Goal: Check status: Check status

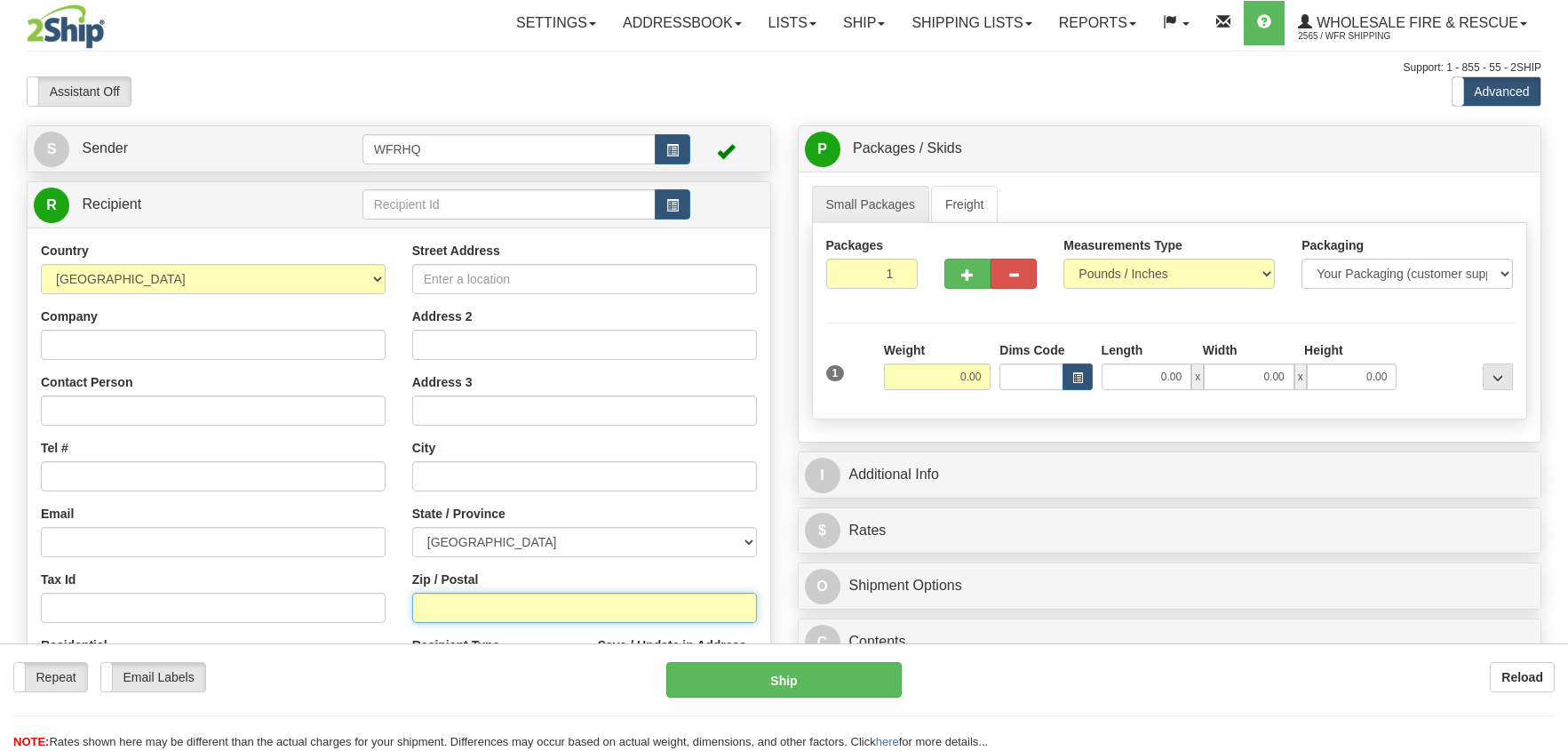
click at [445, 607] on input "Zip / Postal" at bounding box center [584, 607] width 344 height 31
type input "B0M2A0"
type input "WESTCHESTER STATION"
select select "NS"
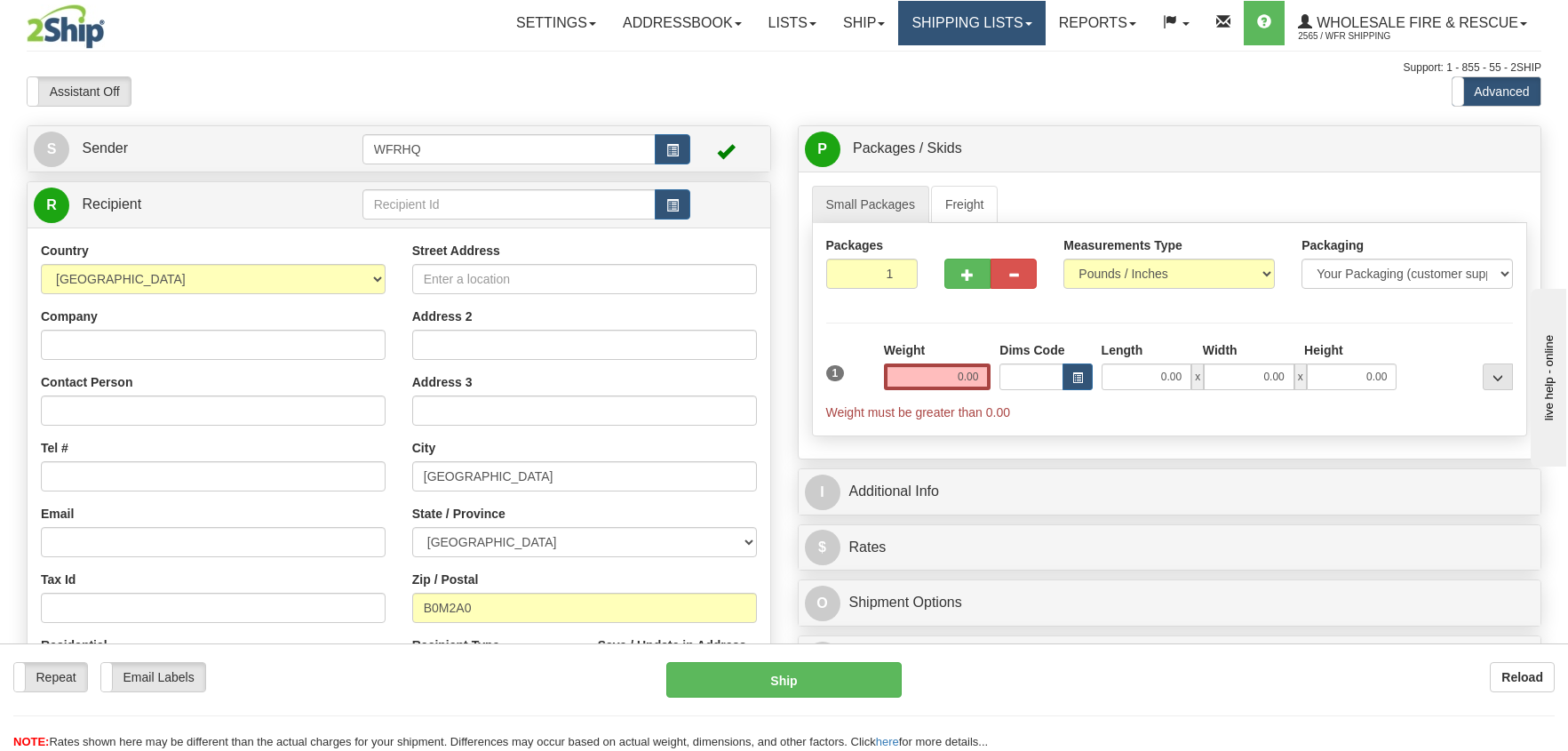
click at [976, 22] on link "Shipping lists" at bounding box center [971, 23] width 146 height 45
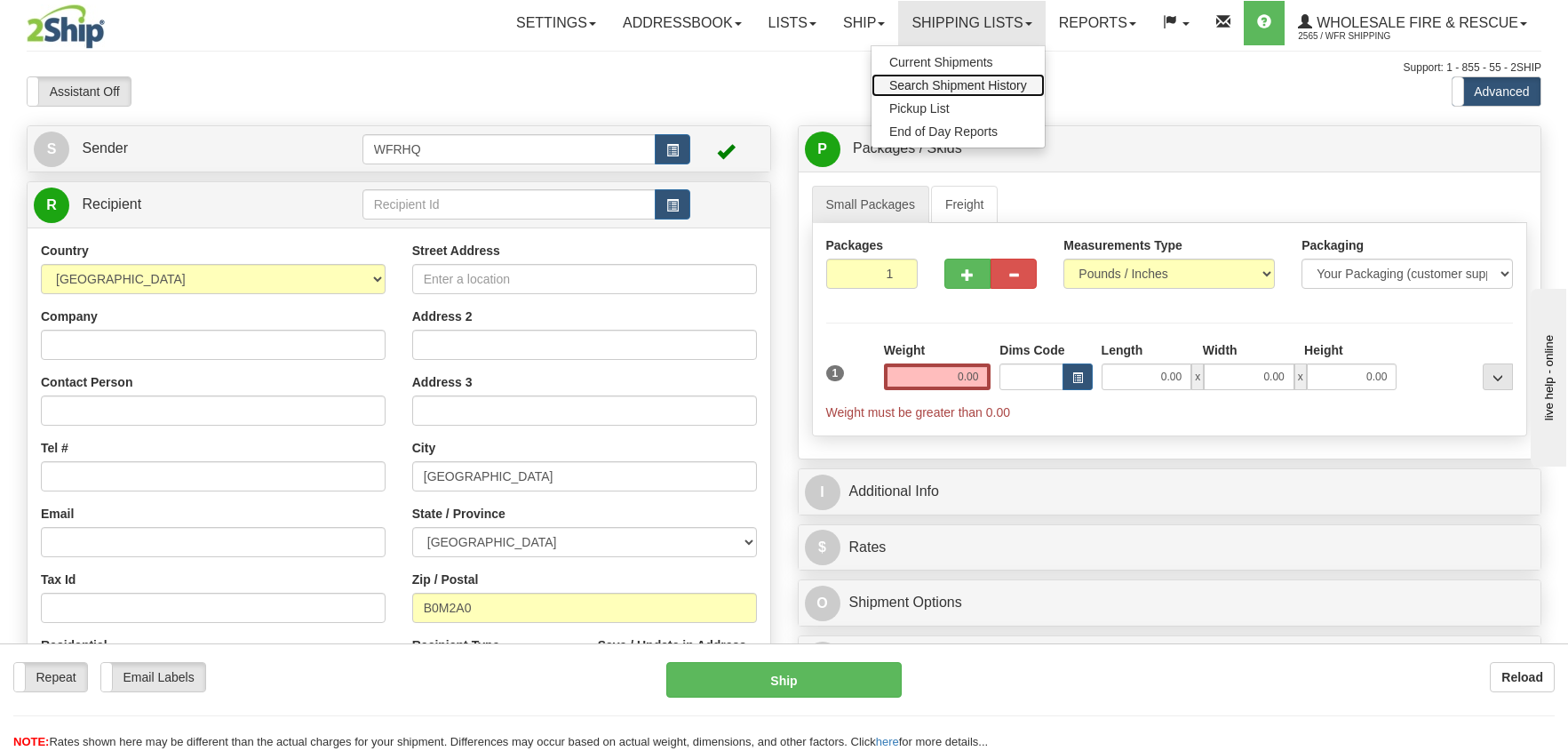
click at [963, 83] on span "Search Shipment History" at bounding box center [957, 85] width 137 height 14
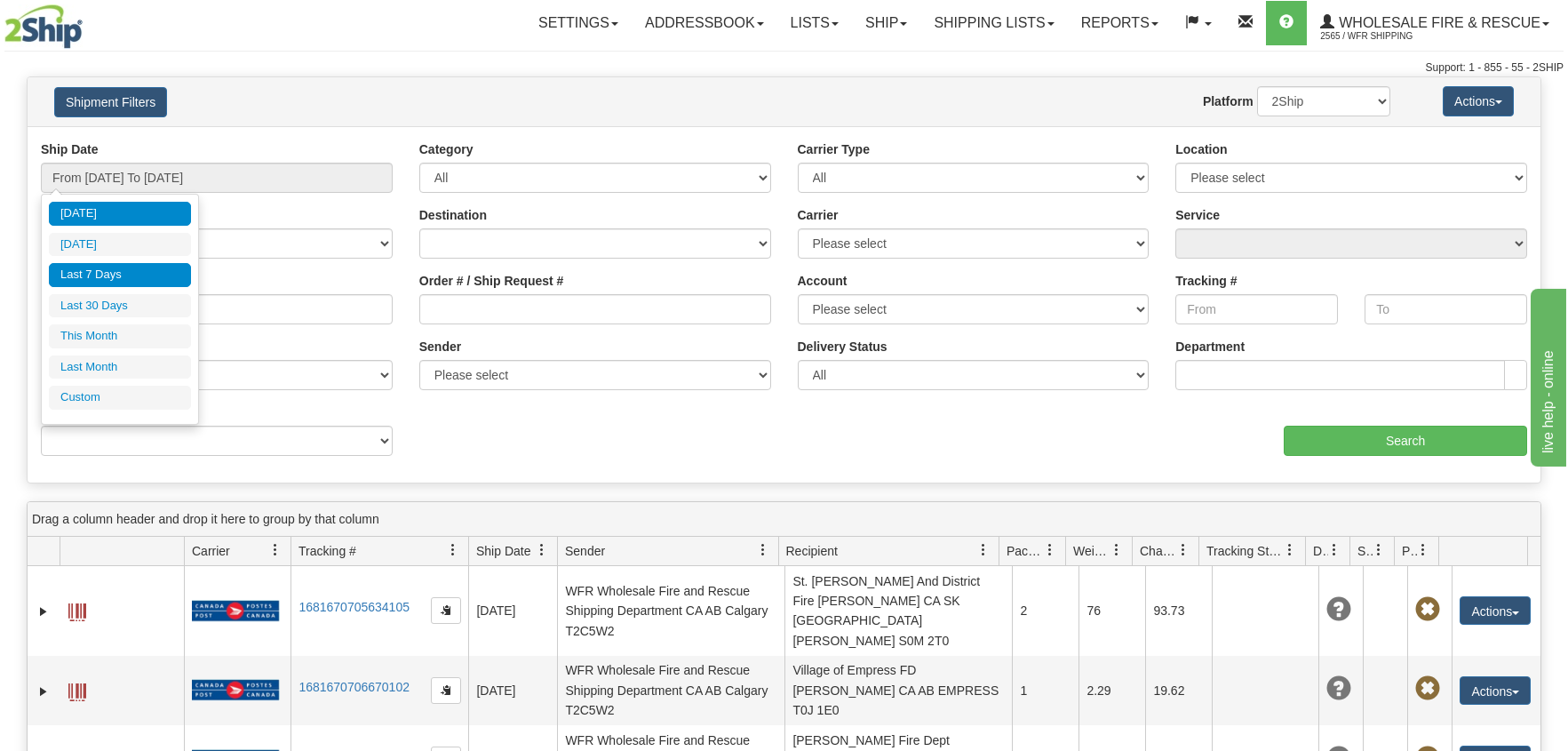
click at [103, 263] on li "Last 7 Days" at bounding box center [119, 275] width 142 height 24
click at [185, 180] on input "From [DATE] To [DATE]" at bounding box center [217, 178] width 352 height 31
click at [95, 298] on li "Last 30 Days" at bounding box center [119, 306] width 142 height 24
type input "From [DATE] To [DATE]"
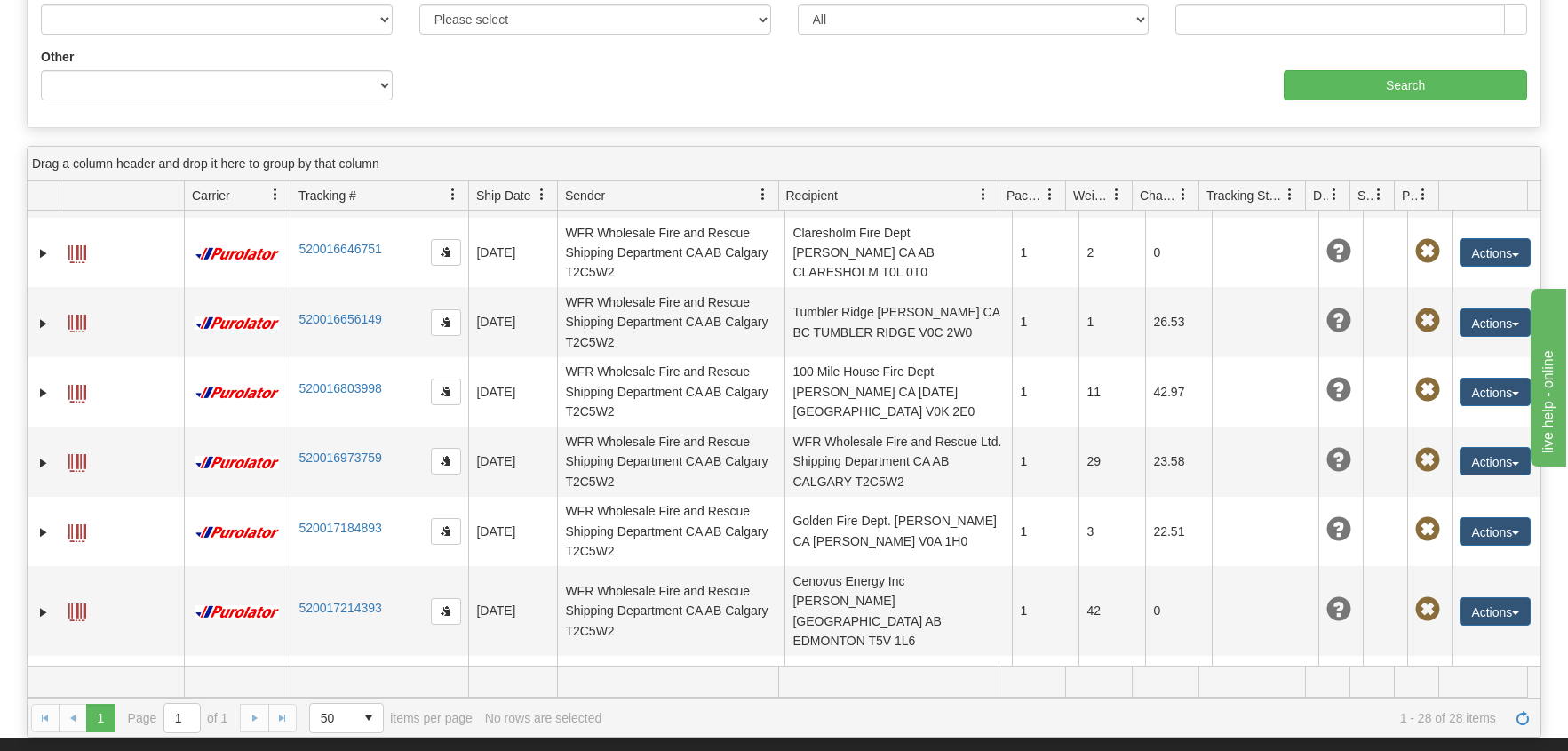
scroll to position [1495, 0]
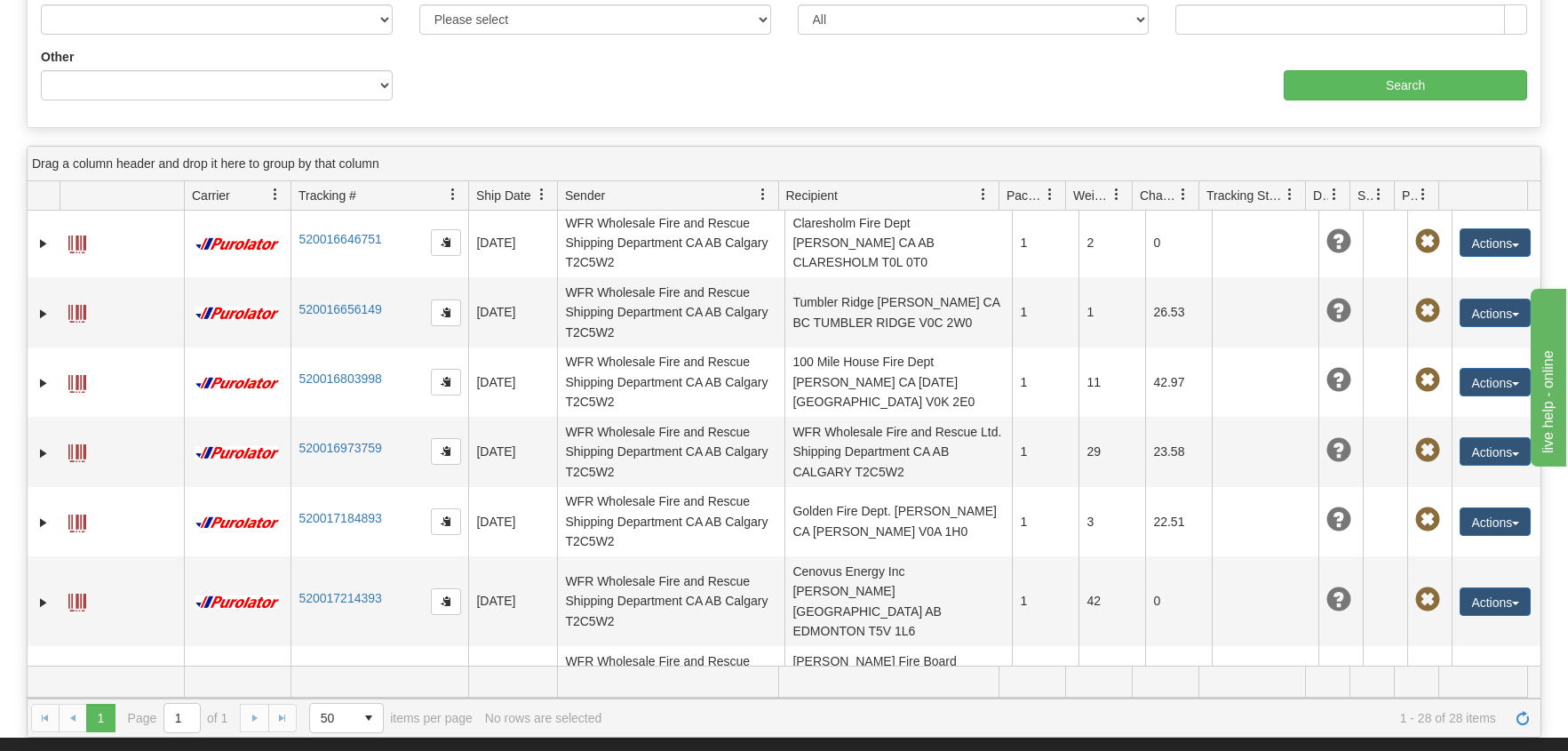
click at [252, 716] on div "1 1 Page 1 of 1 50 25 50 100 500 1000 items per page 1 - 28 of 28 items No rows…" at bounding box center [784, 717] width 1512 height 39
click at [81, 716] on div "1 1 Page 1 of 1 50 25 50 100 500 1000 items per page 1 - 28 of 28 items No rows…" at bounding box center [784, 717] width 1512 height 39
click at [249, 718] on div "1 1 Page 1 of 1 50 25 50 100 500 1000 items per page 1 - 28 of 28 items No rows…" at bounding box center [784, 717] width 1512 height 39
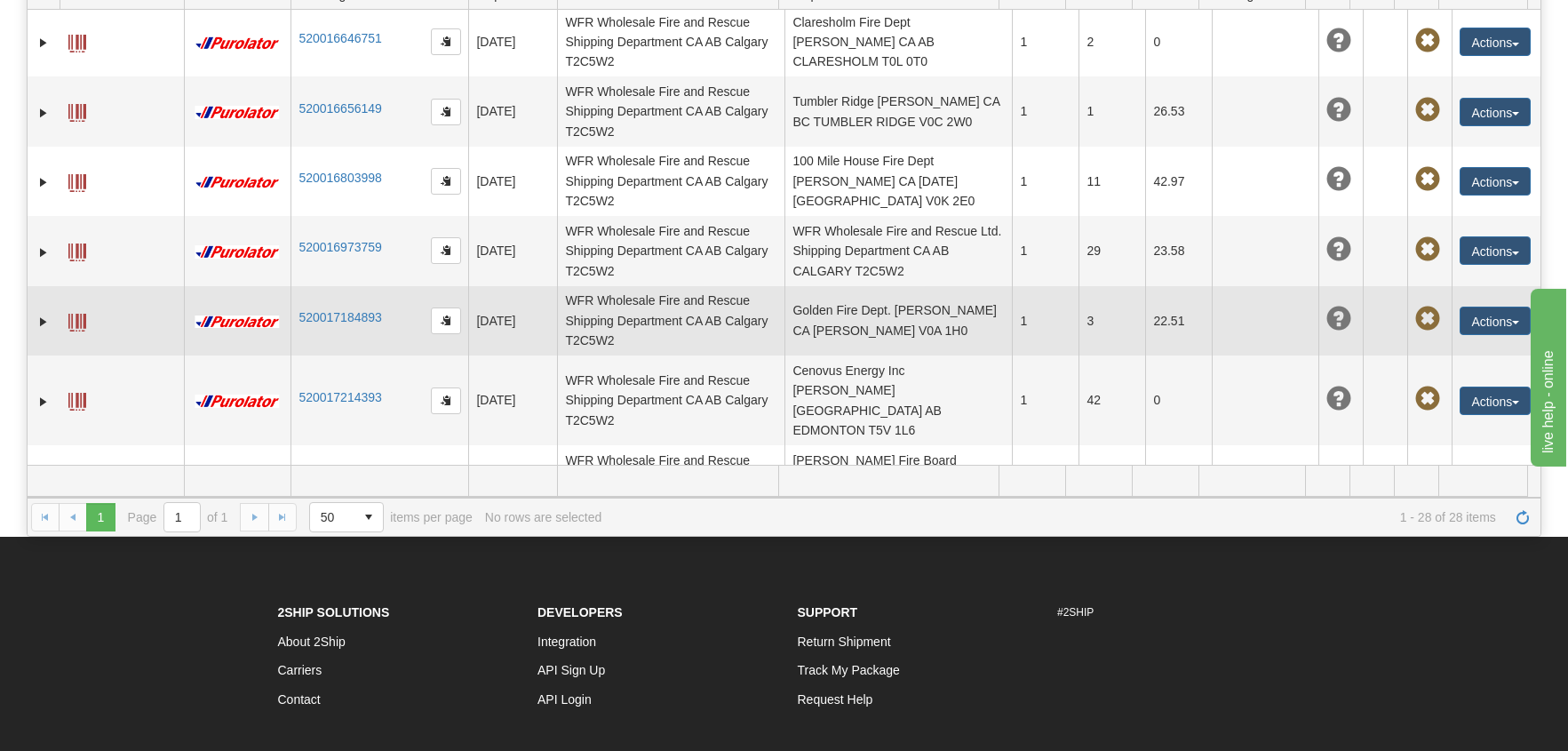
scroll to position [622, 0]
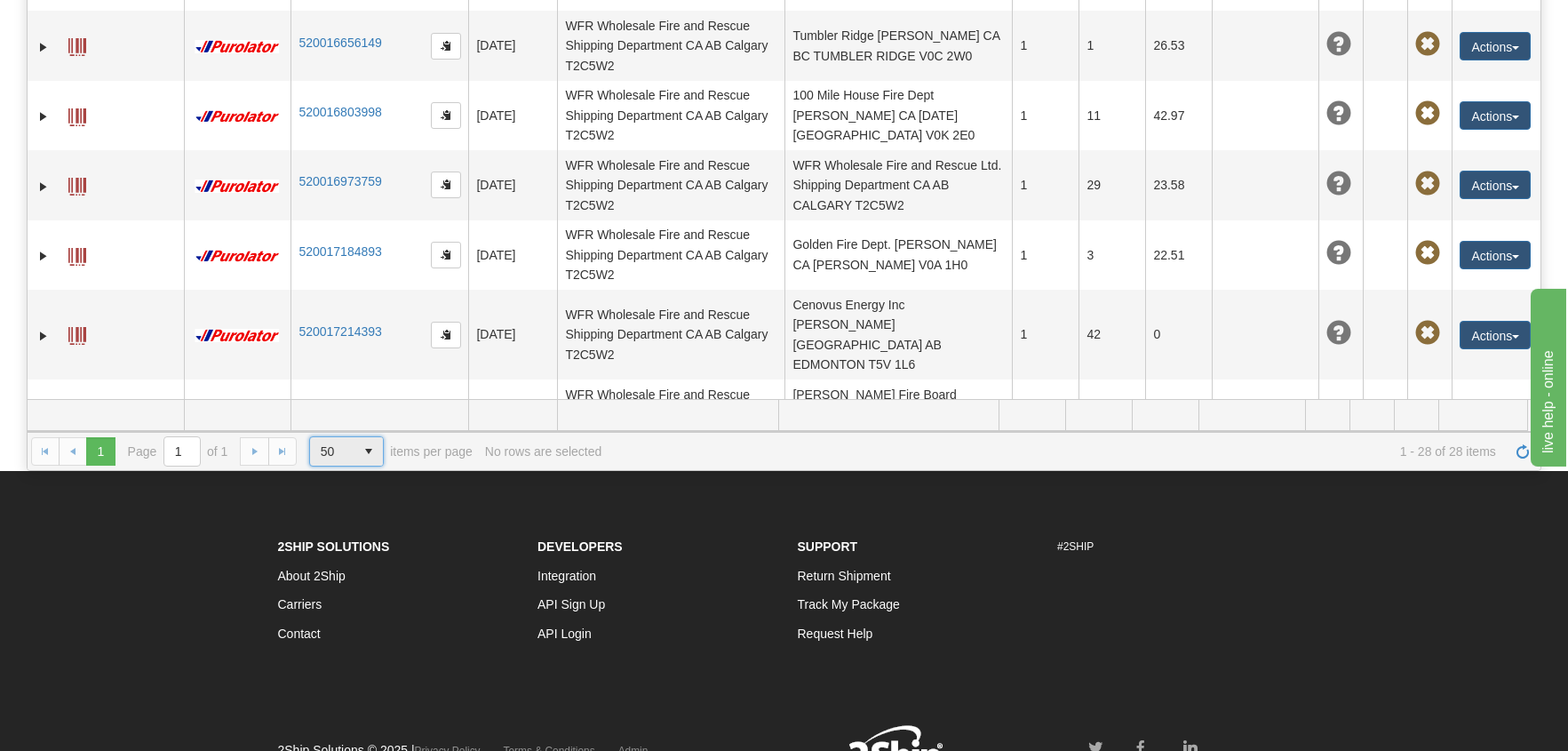
click at [369, 450] on span "select" at bounding box center [369, 451] width 29 height 29
click at [350, 526] on li "100" at bounding box center [347, 529] width 74 height 25
click at [125, 450] on link "2" at bounding box center [129, 451] width 29 height 29
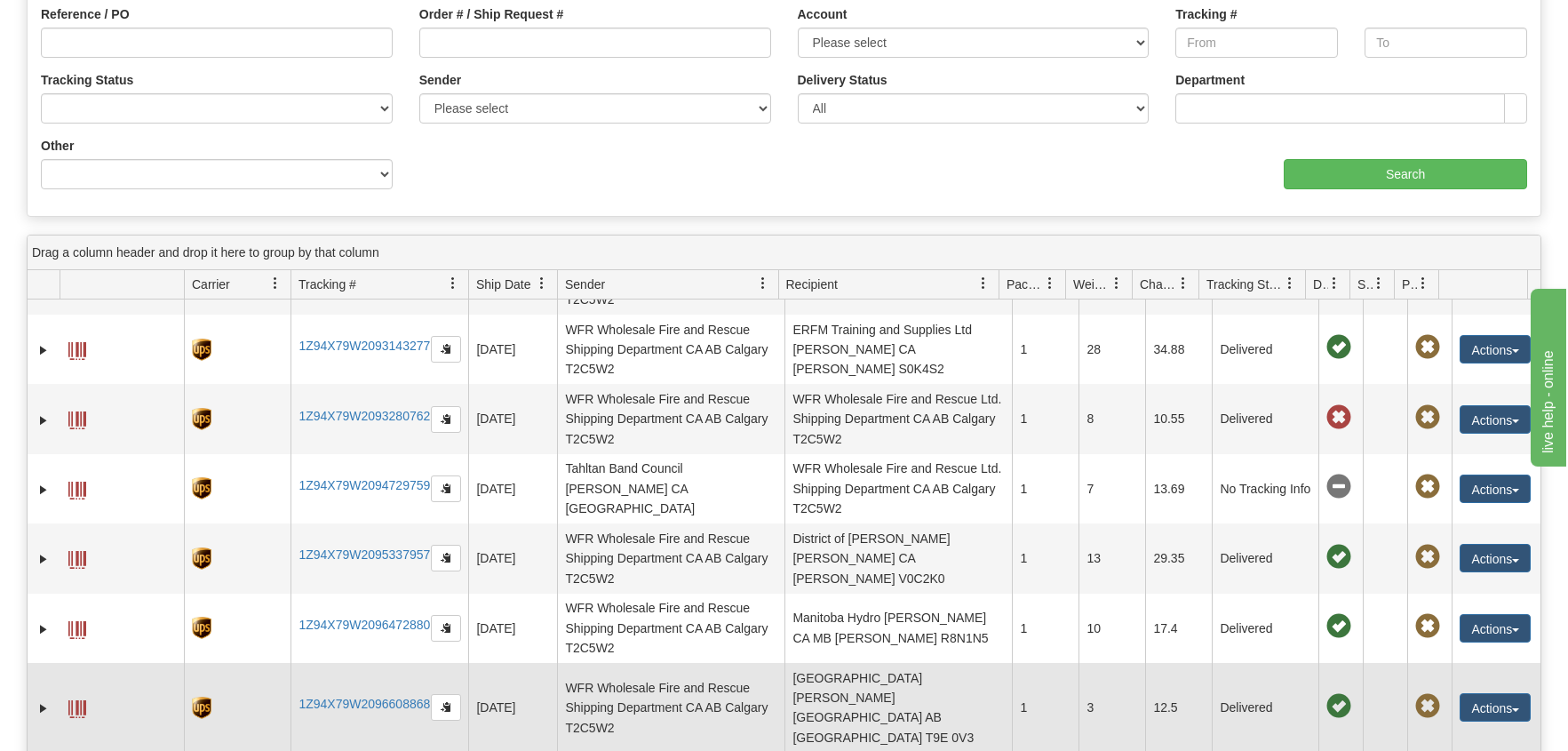
scroll to position [1777, 0]
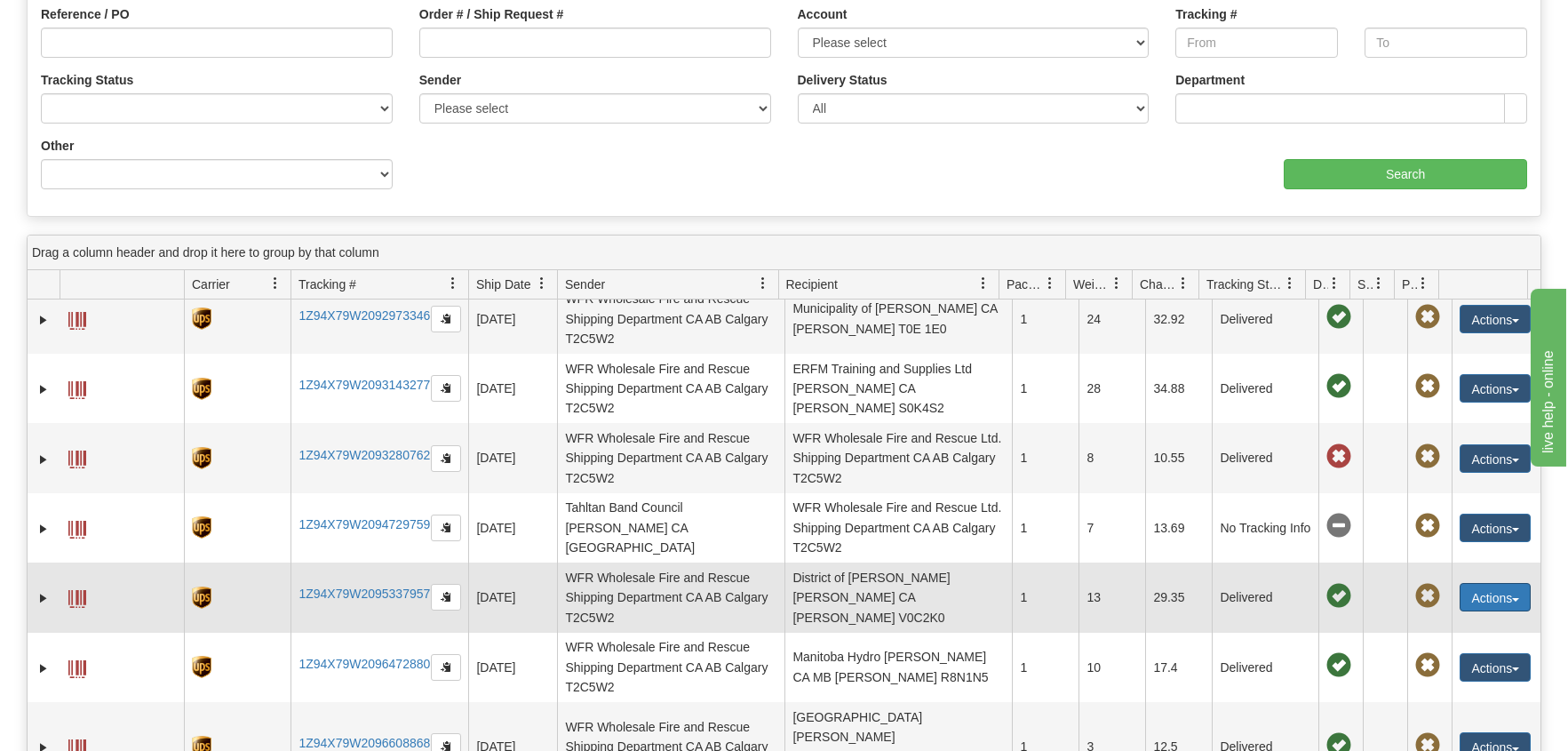
click at [1483, 583] on button "Actions" at bounding box center [1494, 598] width 71 height 29
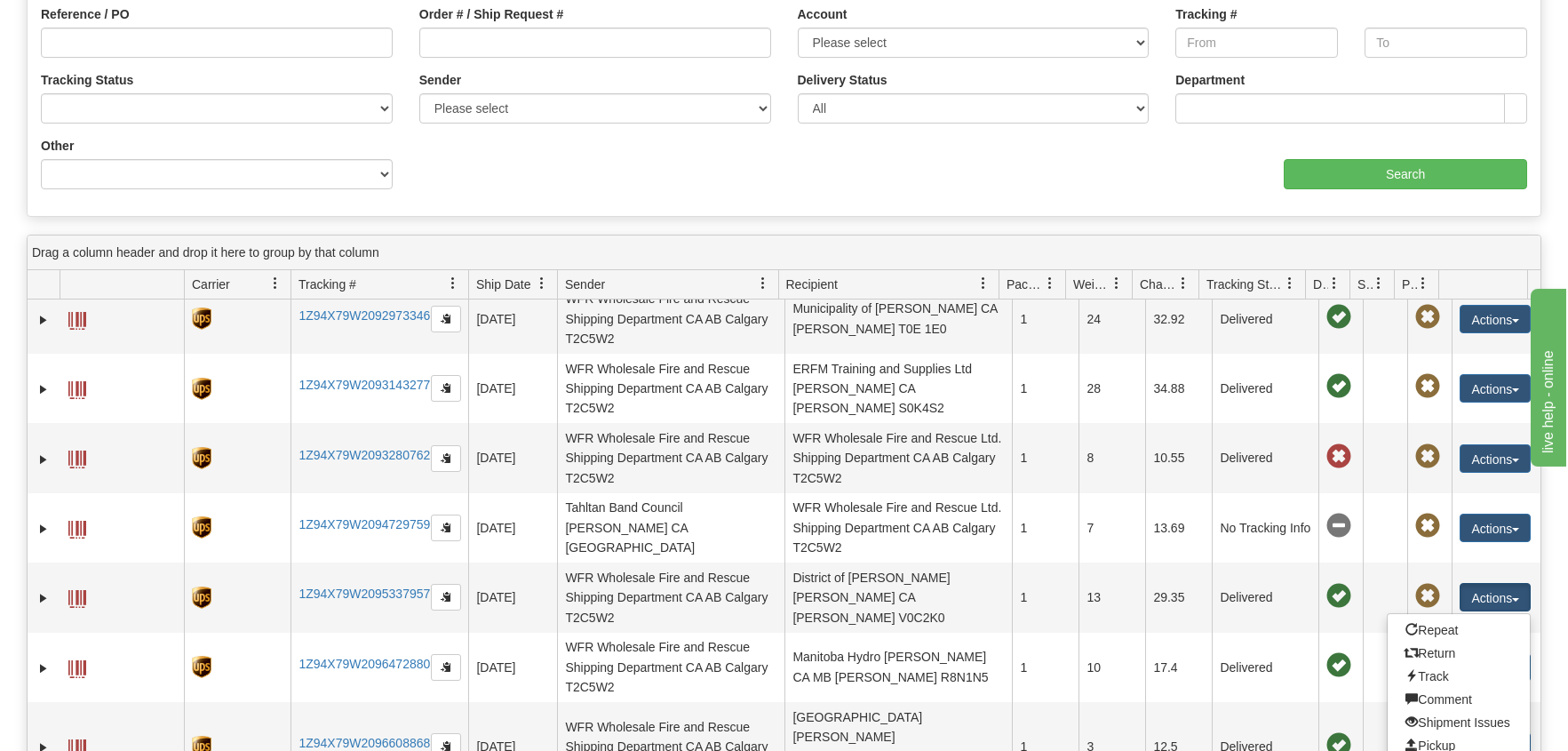
click at [981, 143] on div "aaa Search" at bounding box center [1163, 162] width 757 height 52
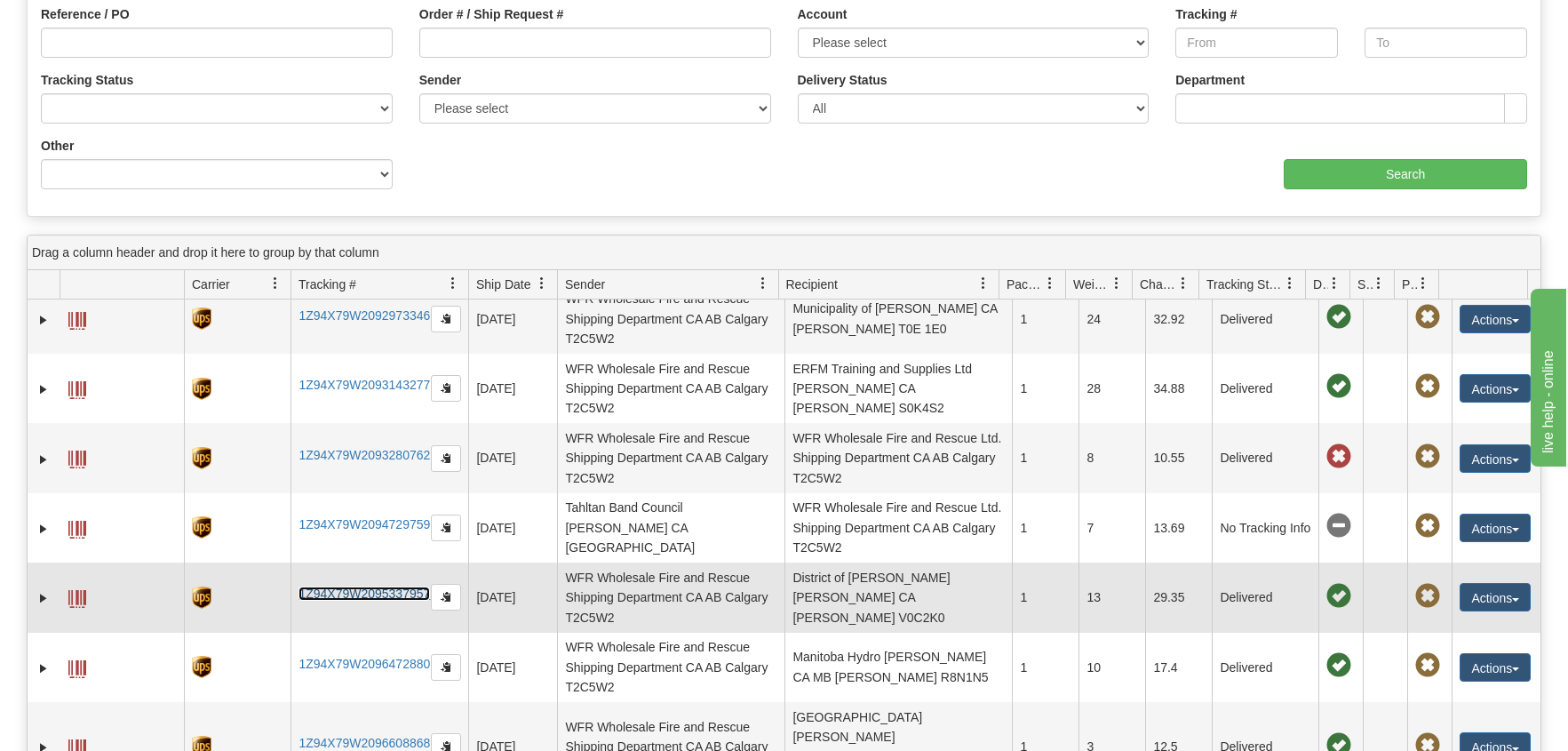
click at [354, 587] on link "1Z94X79W2095337957" at bounding box center [364, 594] width 132 height 14
click at [406, 587] on link "1Z94X79W2095337957" at bounding box center [364, 594] width 132 height 14
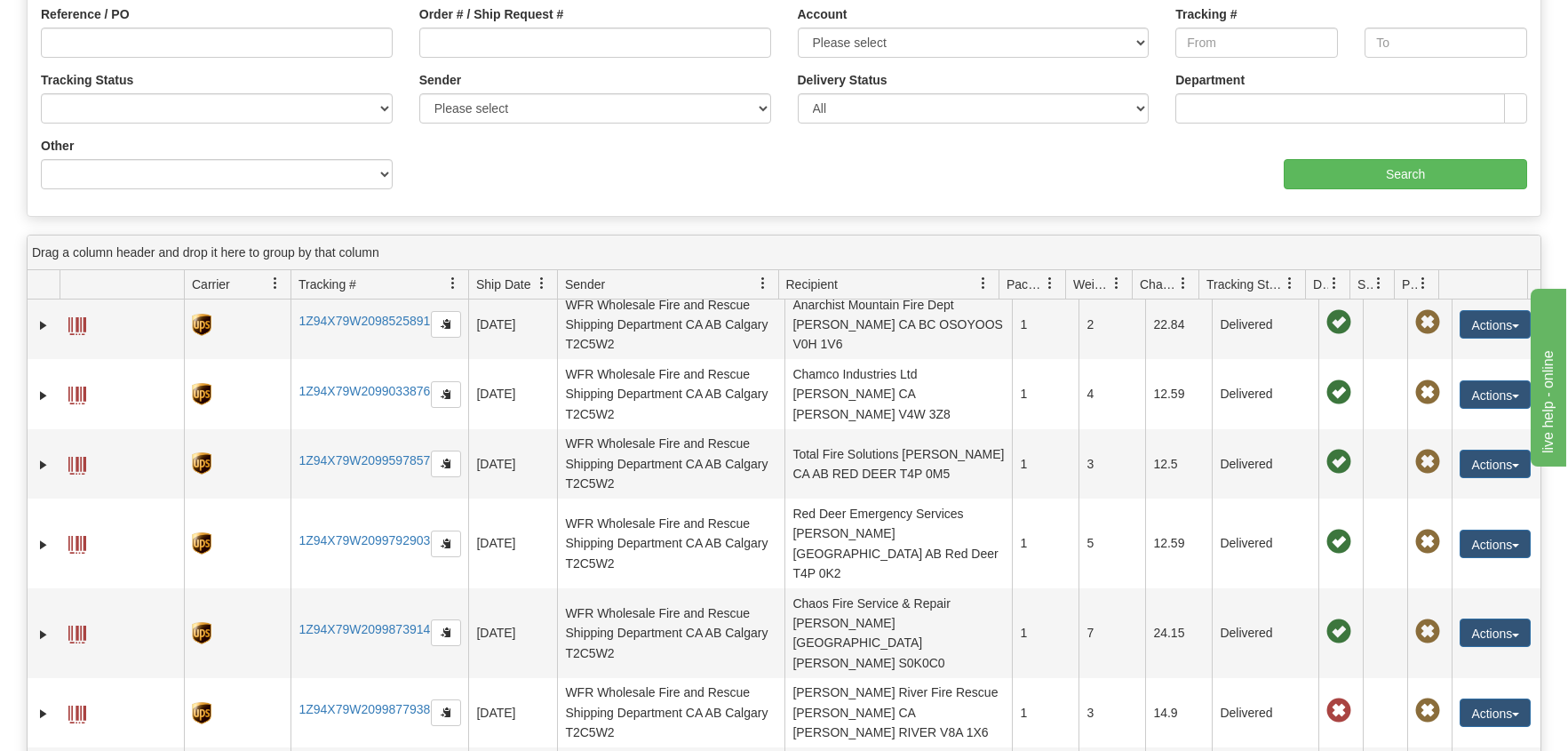
scroll to position [2398, 0]
